Goal: Check status

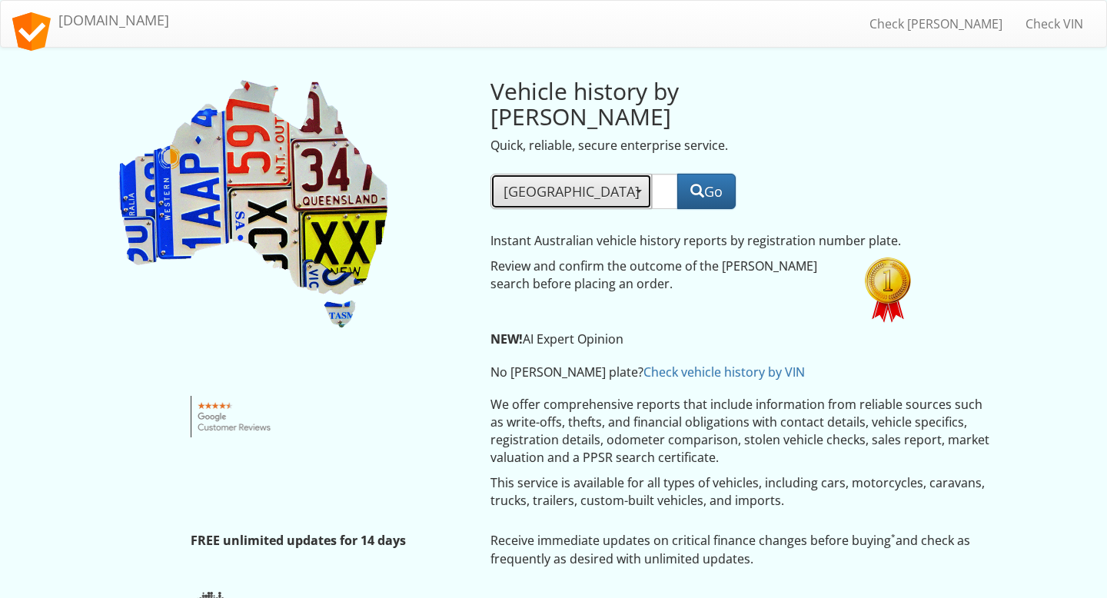
click at [514, 182] on span "[GEOGRAPHIC_DATA]" at bounding box center [571, 191] width 135 height 18
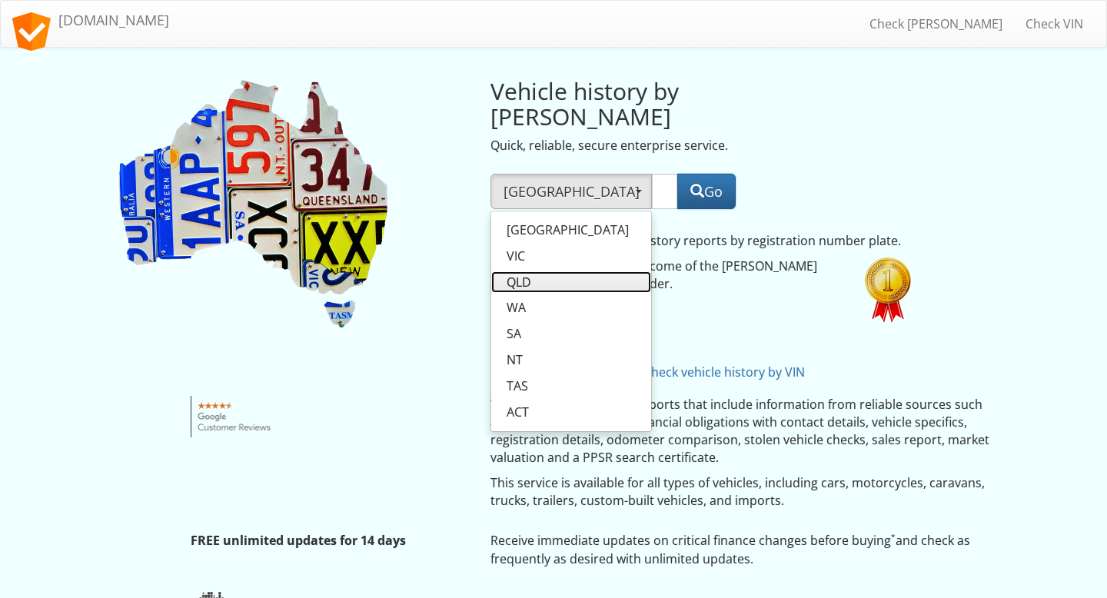
click at [522, 274] on span "QLD" at bounding box center [519, 283] width 25 height 18
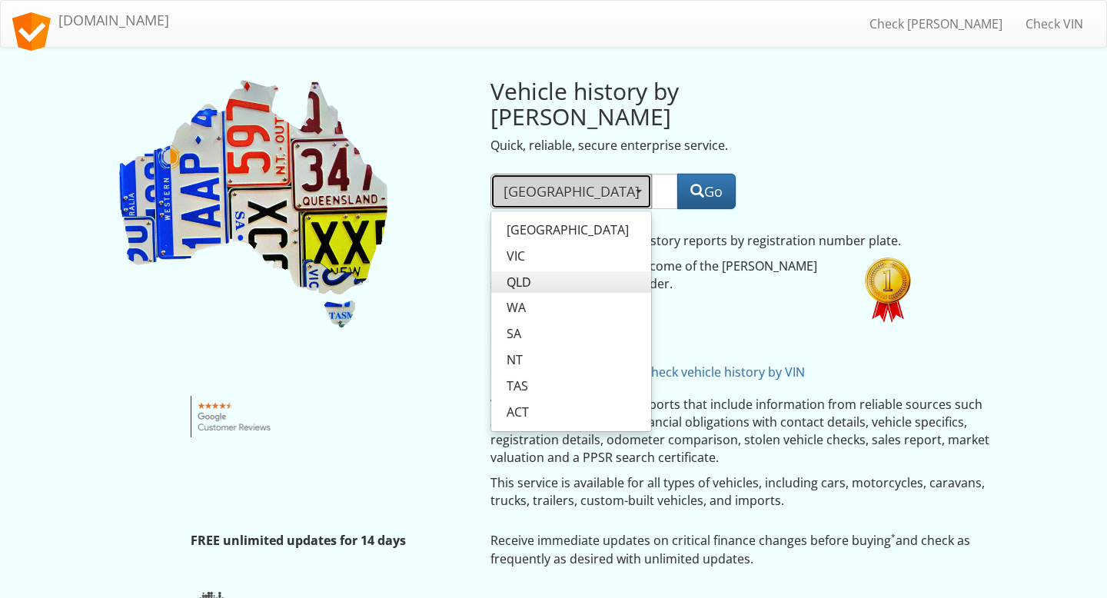
select select "QLD"
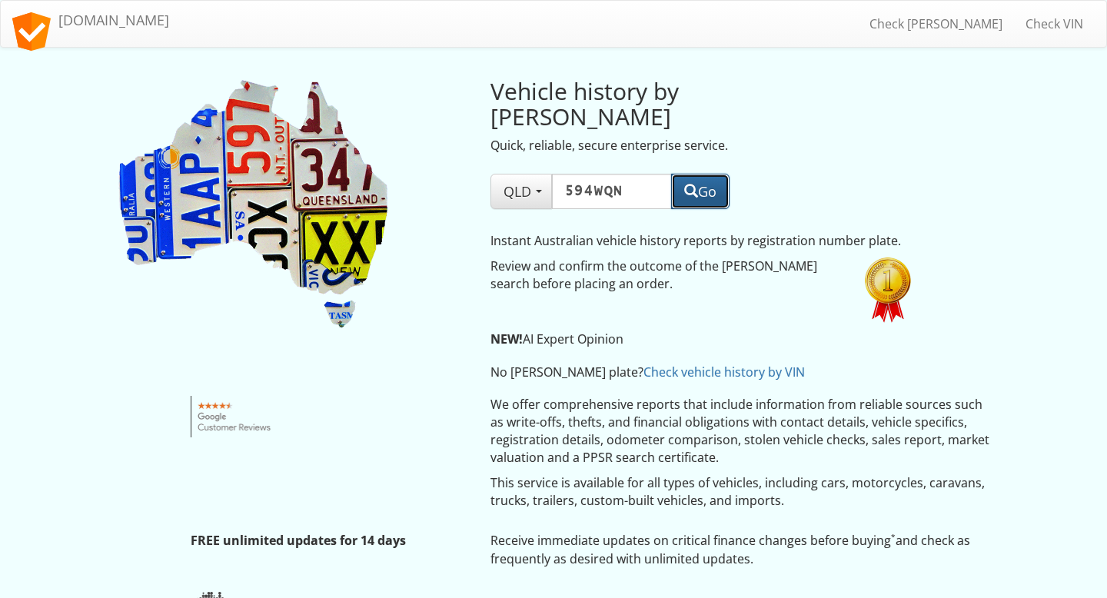
click at [711, 174] on button "Go" at bounding box center [700, 191] width 58 height 35
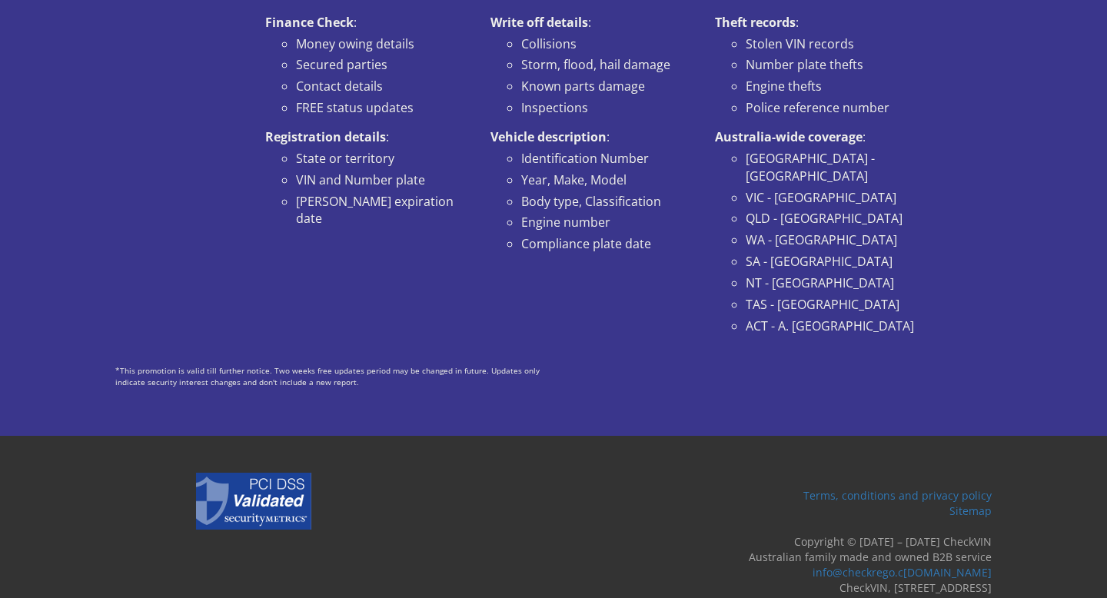
scroll to position [840, 0]
